Goal: Transaction & Acquisition: Purchase product/service

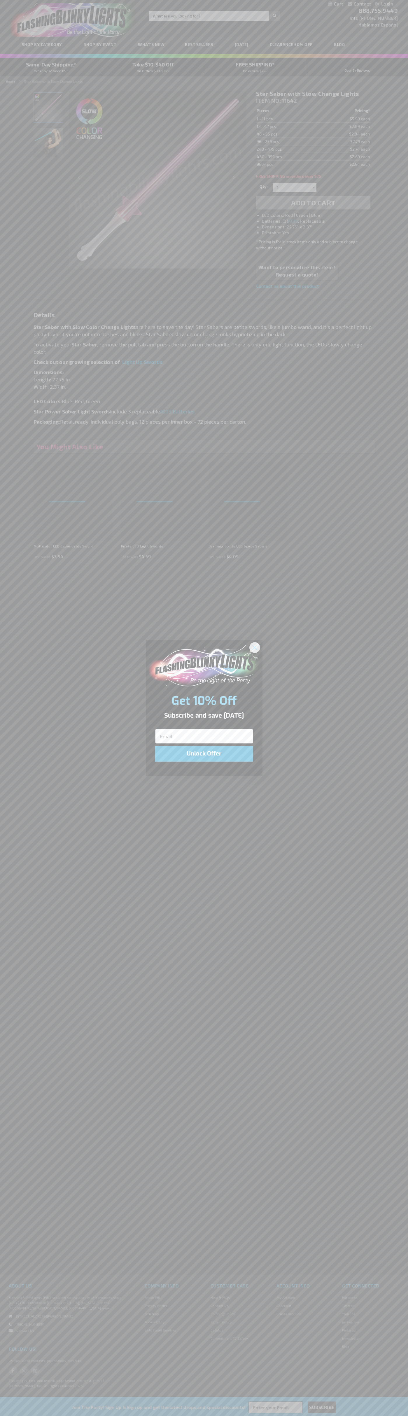
click at [255, 647] on icon "Close dialog" at bounding box center [254, 647] width 4 height 4
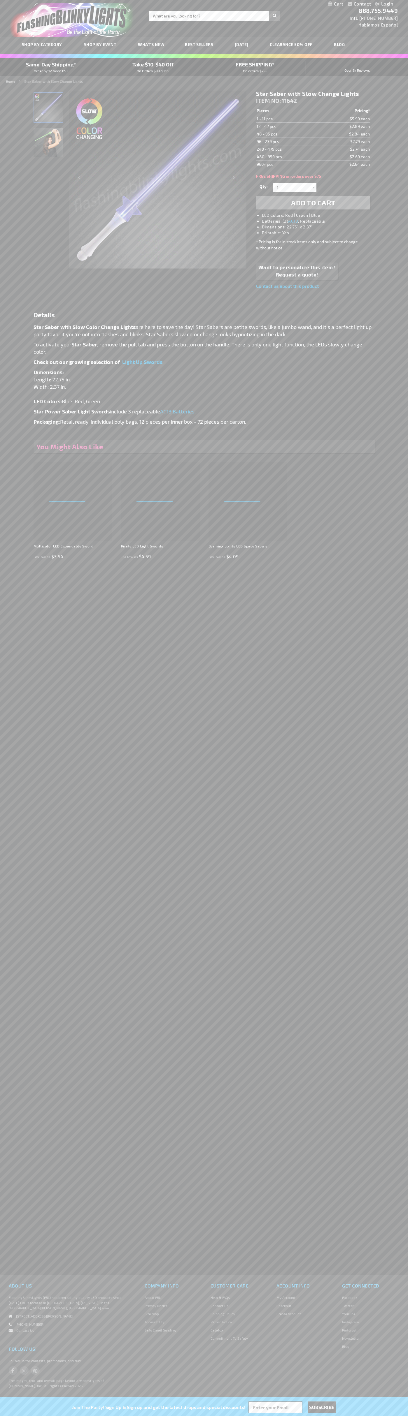
click at [313, 203] on span "Add to Cart" at bounding box center [313, 202] width 44 height 8
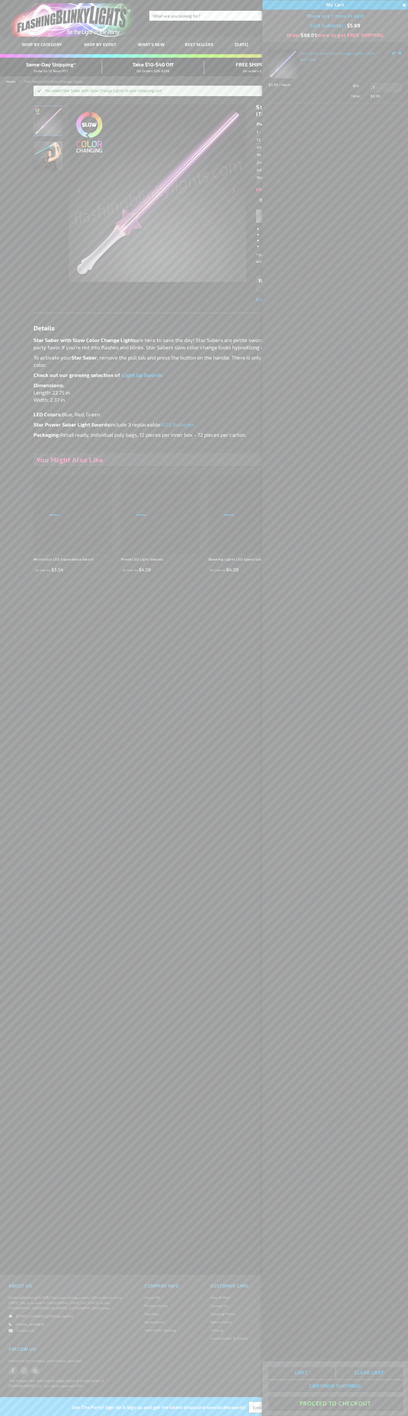
click at [335, 1403] on button "Proceed To Checkout" at bounding box center [334, 1403] width 133 height 13
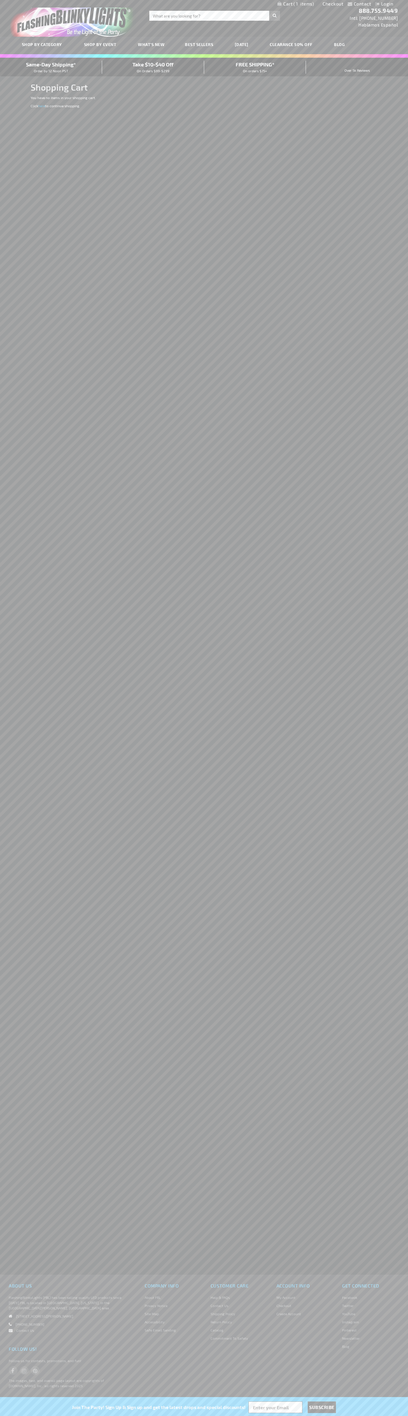
click at [51, 67] on span "Same-Day Shipping*" at bounding box center [51, 64] width 50 height 6
click at [333, 4] on link "Checkout" at bounding box center [332, 4] width 21 height 6
click at [51, 67] on span "Same-Day Shipping*" at bounding box center [51, 64] width 50 height 6
click at [353, 11] on div "Toggle Nav Search Search × Search 888.755.9449 Intl: 818-753-8303 Hablamos Espa…" at bounding box center [204, 18] width 408 height 37
click at [381, 197] on div "Contact Compare Products Login Skip to Content My Cart My Cart Close You have n…" at bounding box center [204, 708] width 408 height 1416
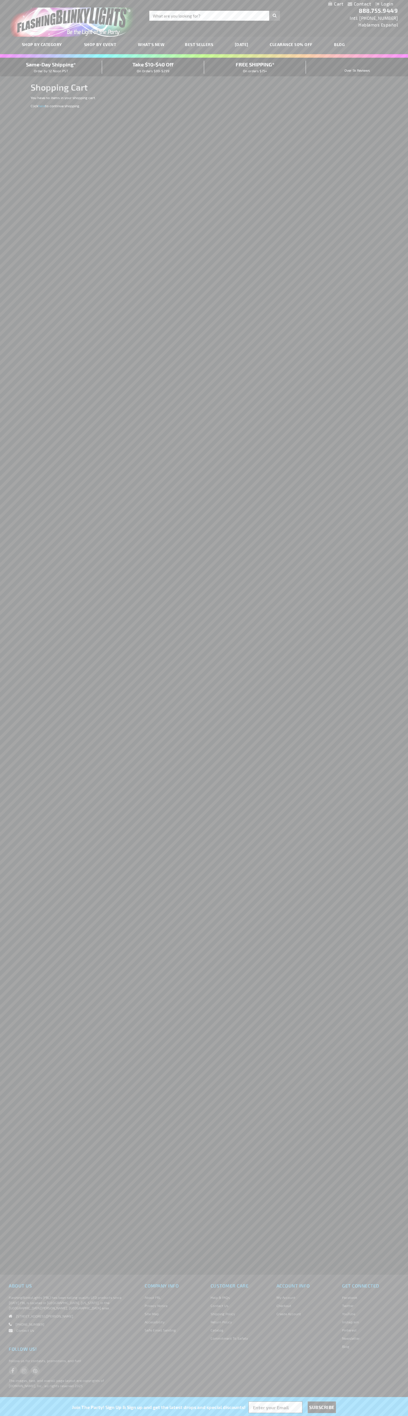
click at [328, 1416] on html "The store will not work correctly when cookies are disabled. Contact Compare Pr…" at bounding box center [204, 708] width 408 height 1416
click at [24, 516] on div "Contact Compare Products Login Skip to Content My Cart My Cart Close You have n…" at bounding box center [204, 708] width 408 height 1416
click at [51, 67] on span "Same-Day Shipping*" at bounding box center [51, 64] width 50 height 6
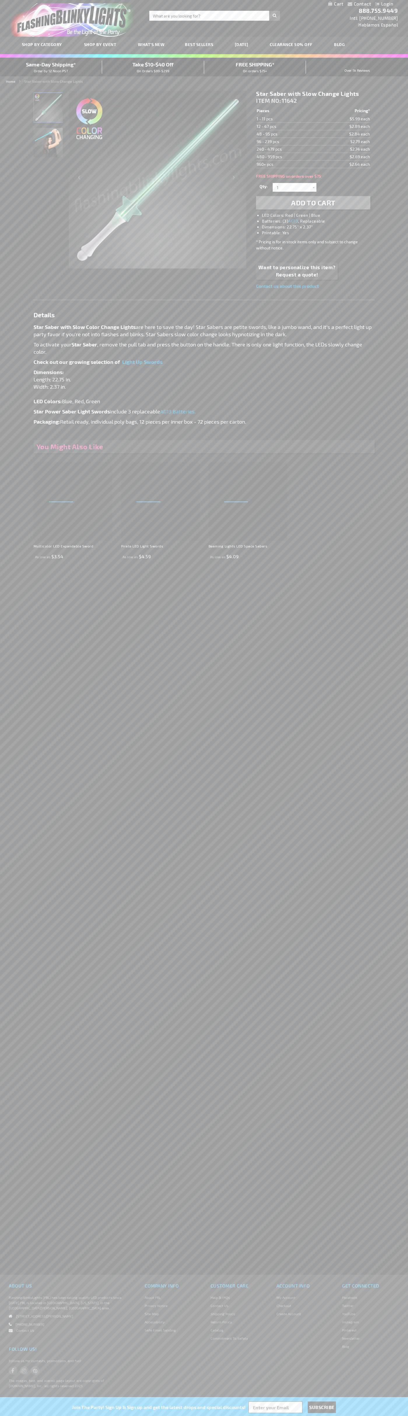
click at [335, 4] on link "My Cart" at bounding box center [335, 4] width 15 height 6
